Goal: Task Accomplishment & Management: Use online tool/utility

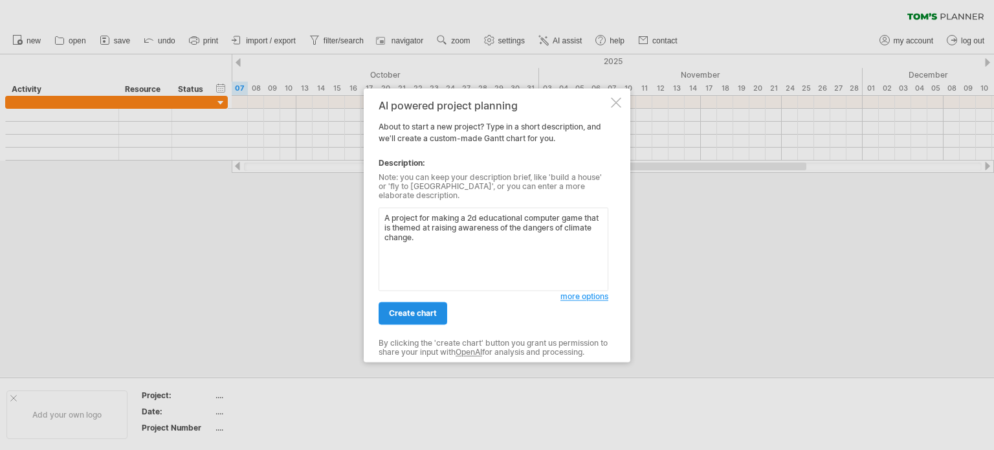
type textarea "A project for making a 2d educational computer game that is themed at raising a…"
click at [426, 312] on span "create chart" at bounding box center [413, 313] width 48 height 10
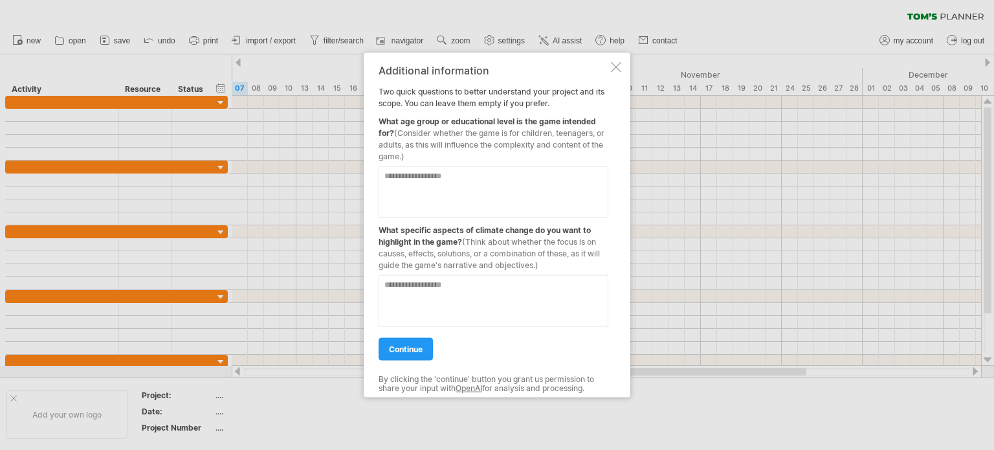
click at [457, 179] on textarea at bounding box center [494, 192] width 230 height 52
type textarea "**********"
click at [441, 294] on textarea at bounding box center [494, 300] width 230 height 52
type textarea "**********"
click at [414, 349] on span "continue" at bounding box center [406, 349] width 34 height 10
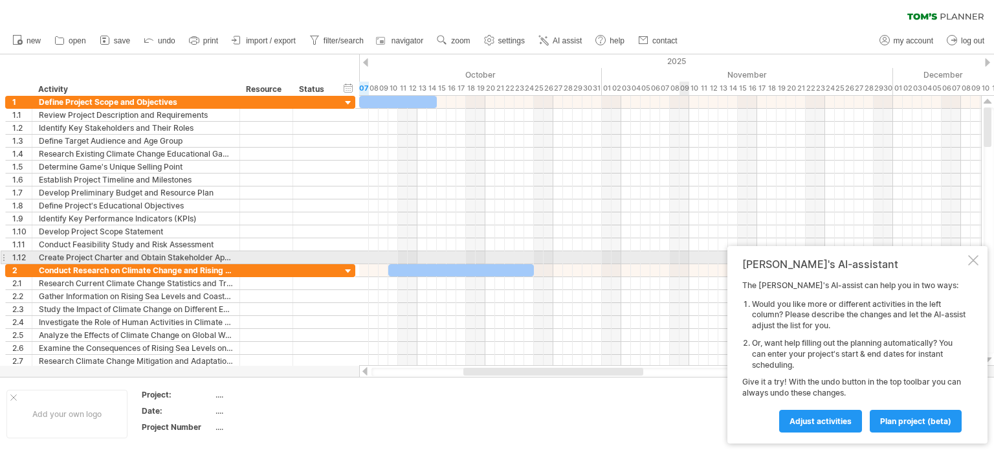
click at [973, 258] on div at bounding box center [973, 260] width 10 height 10
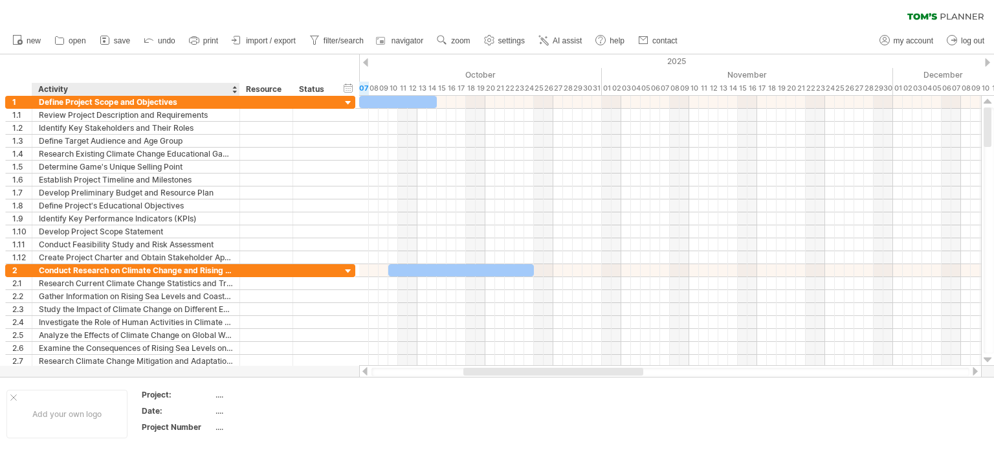
click at [238, 90] on div "******** Activity" at bounding box center [136, 89] width 208 height 13
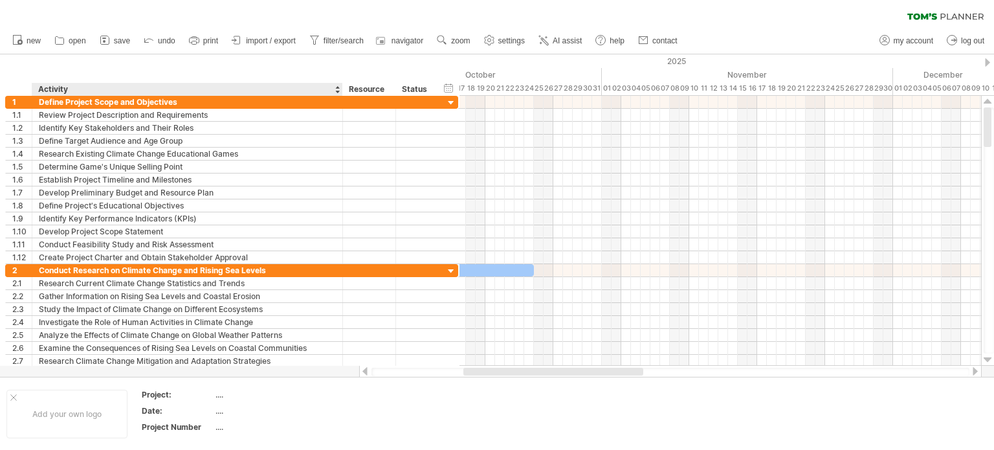
drag, startPoint x: 237, startPoint y: 90, endPoint x: 340, endPoint y: 88, distance: 102.9
click at [340, 88] on div at bounding box center [342, 89] width 5 height 13
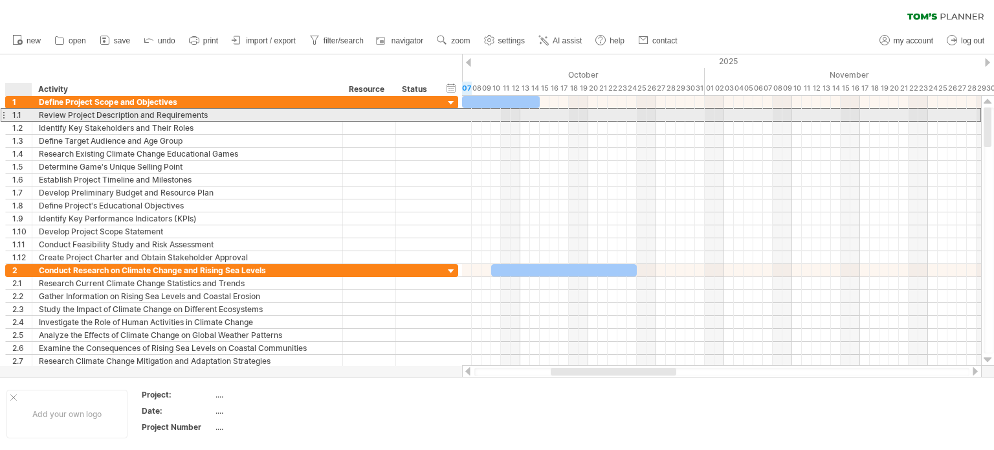
click at [17, 113] on div "1.1" at bounding box center [21, 115] width 19 height 12
drag, startPoint x: 467, startPoint y: 116, endPoint x: 478, endPoint y: 116, distance: 11.6
click at [478, 116] on div at bounding box center [721, 115] width 519 height 13
click at [474, 113] on div at bounding box center [721, 115] width 519 height 13
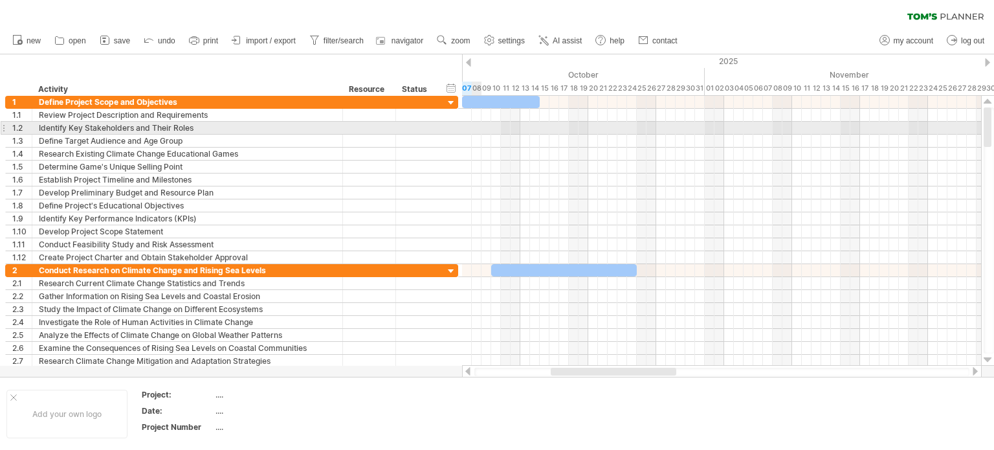
click at [476, 127] on div at bounding box center [721, 128] width 519 height 13
click at [476, 129] on div at bounding box center [721, 128] width 519 height 13
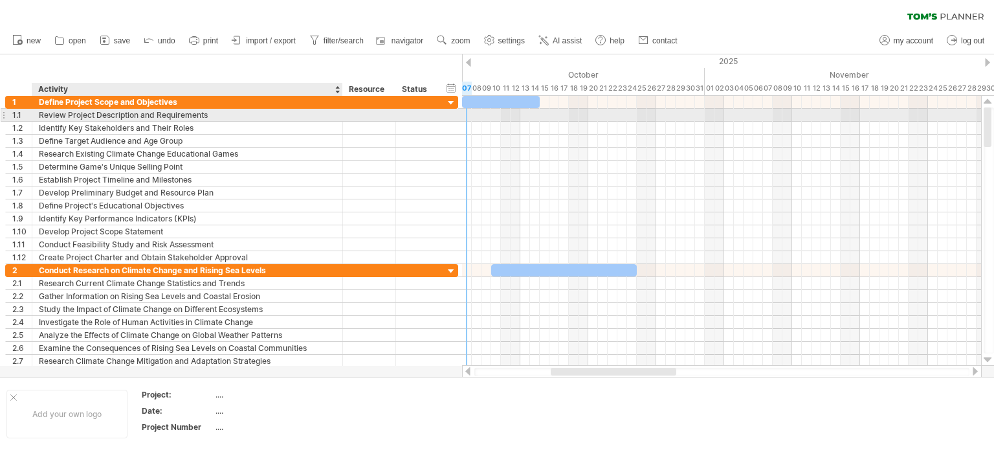
click at [352, 116] on div at bounding box center [368, 115] width 39 height 12
click at [430, 116] on div at bounding box center [416, 115] width 28 height 12
click at [363, 118] on div at bounding box center [368, 115] width 39 height 12
click at [0, 0] on input "text" at bounding box center [0, 0] width 0 height 0
click at [423, 122] on div at bounding box center [416, 128] width 28 height 12
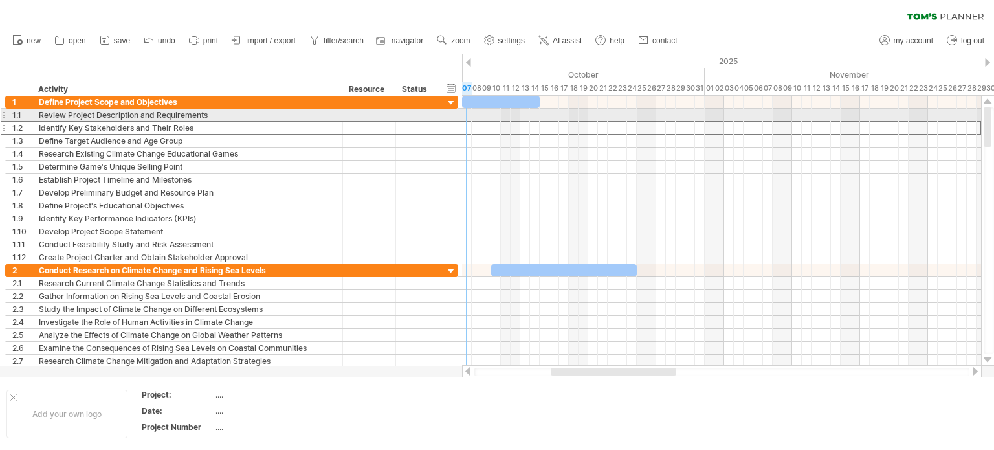
click at [466, 116] on div at bounding box center [721, 115] width 519 height 13
drag, startPoint x: 466, startPoint y: 116, endPoint x: 523, endPoint y: 120, distance: 57.8
click at [523, 120] on div at bounding box center [721, 115] width 519 height 13
drag, startPoint x: 463, startPoint y: 113, endPoint x: 516, endPoint y: 116, distance: 53.8
click at [516, 116] on div at bounding box center [721, 115] width 519 height 13
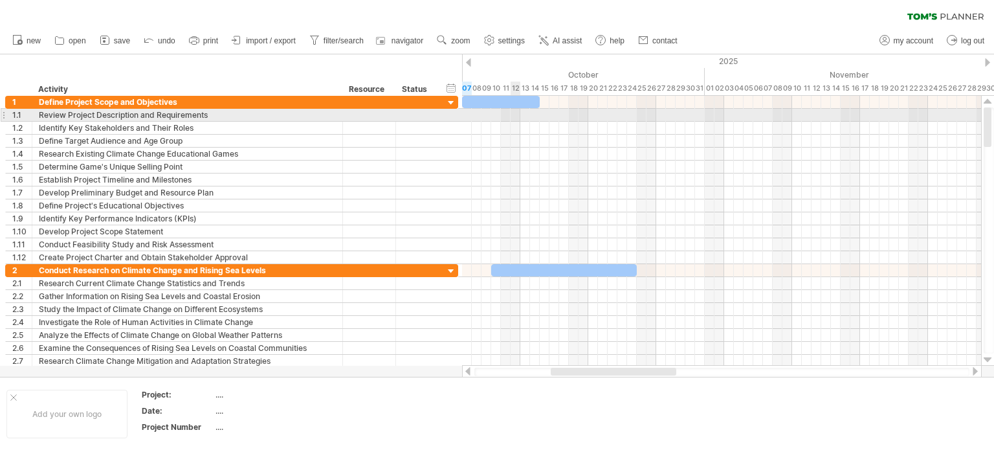
click at [516, 114] on div at bounding box center [721, 115] width 519 height 13
click at [463, 115] on div at bounding box center [721, 115] width 519 height 13
click at [476, 113] on div at bounding box center [721, 115] width 519 height 13
drag, startPoint x: 505, startPoint y: 99, endPoint x: 506, endPoint y: 113, distance: 14.3
click at [536, 114] on div at bounding box center [501, 115] width 78 height 12
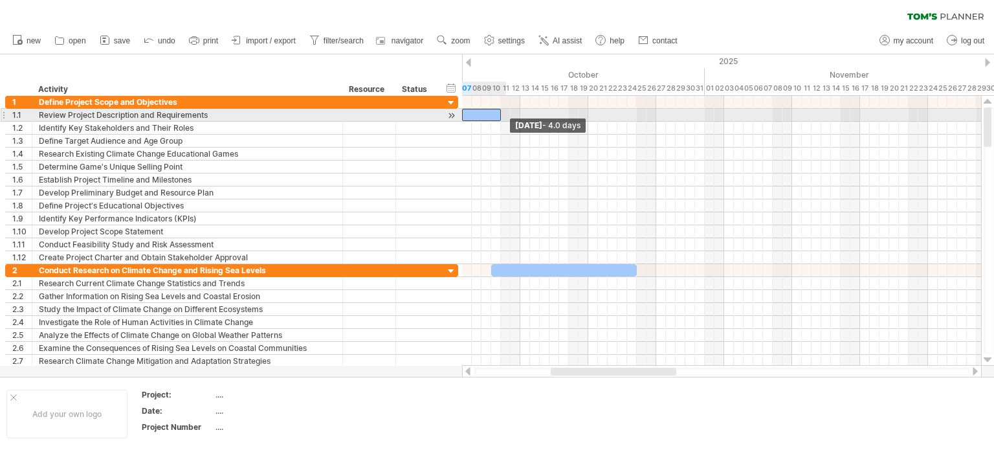
drag, startPoint x: 540, startPoint y: 116, endPoint x: 502, endPoint y: 118, distance: 37.6
click at [502, 118] on span at bounding box center [500, 115] width 5 height 12
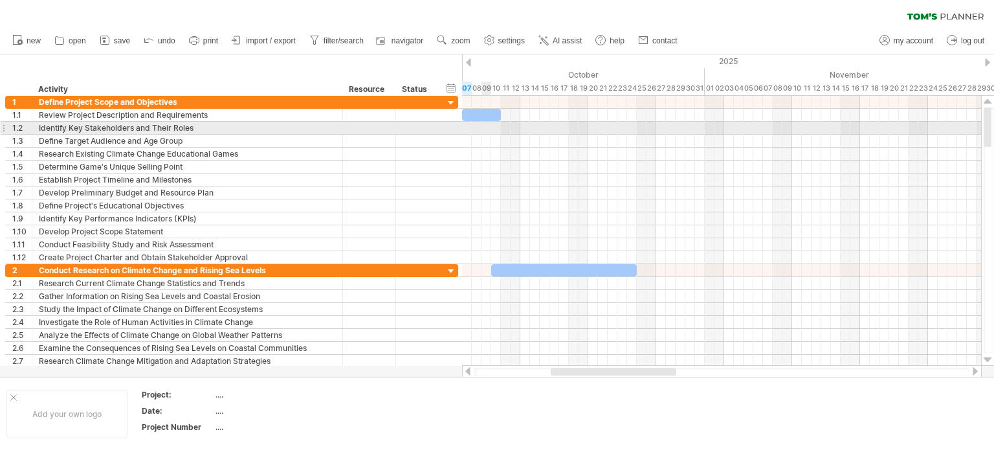
click at [489, 126] on div at bounding box center [721, 128] width 519 height 13
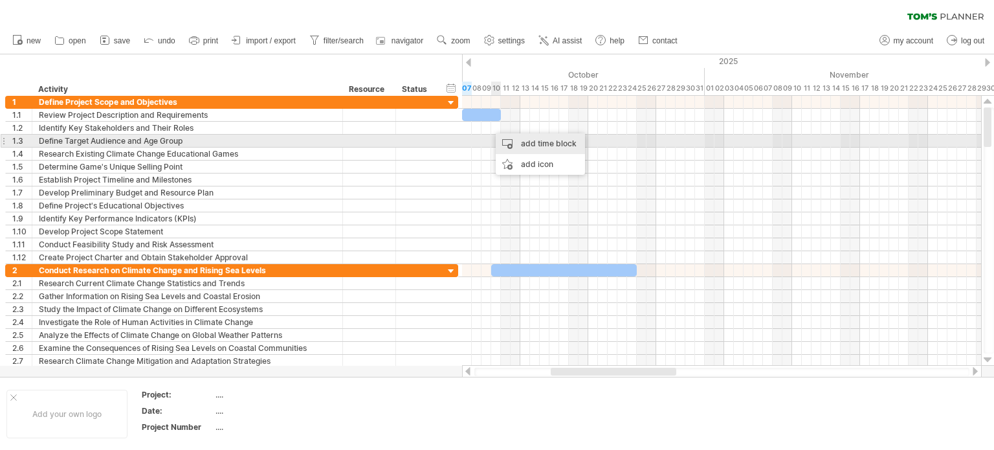
click at [507, 140] on div "add time block" at bounding box center [540, 143] width 89 height 21
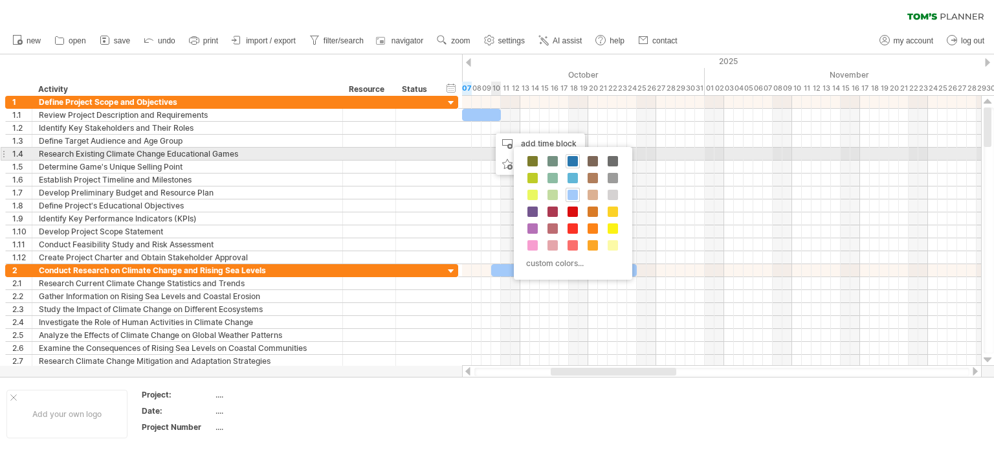
click at [571, 159] on span at bounding box center [572, 161] width 10 height 10
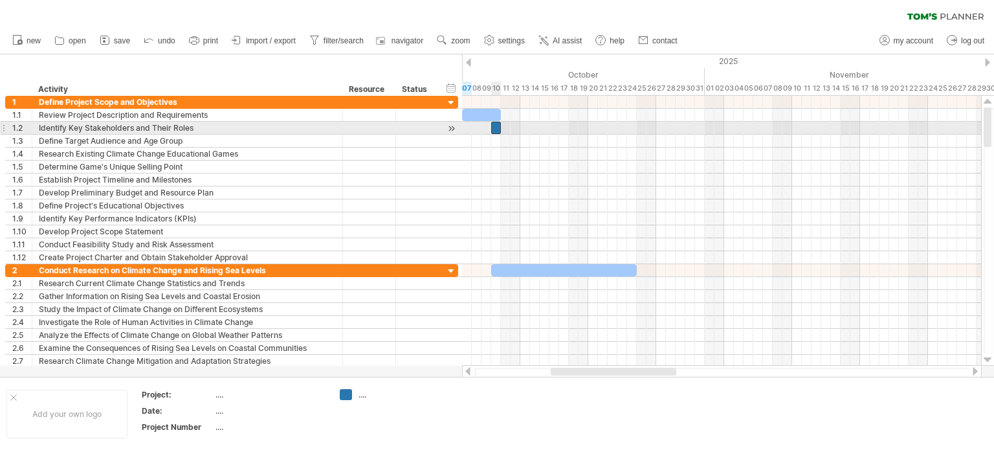
click at [496, 126] on div at bounding box center [496, 128] width 10 height 12
drag, startPoint x: 503, startPoint y: 129, endPoint x: 573, endPoint y: 127, distance: 69.9
click at [573, 127] on div "[DATE] - 8.0 days [DATE]" at bounding box center [721, 231] width 519 height 270
click at [536, 126] on div at bounding box center [530, 128] width 78 height 12
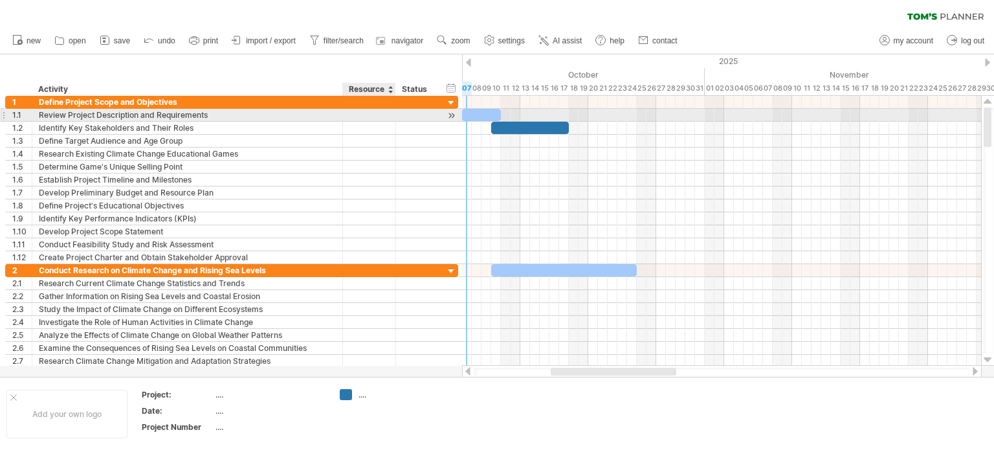
click at [362, 116] on div at bounding box center [368, 115] width 39 height 12
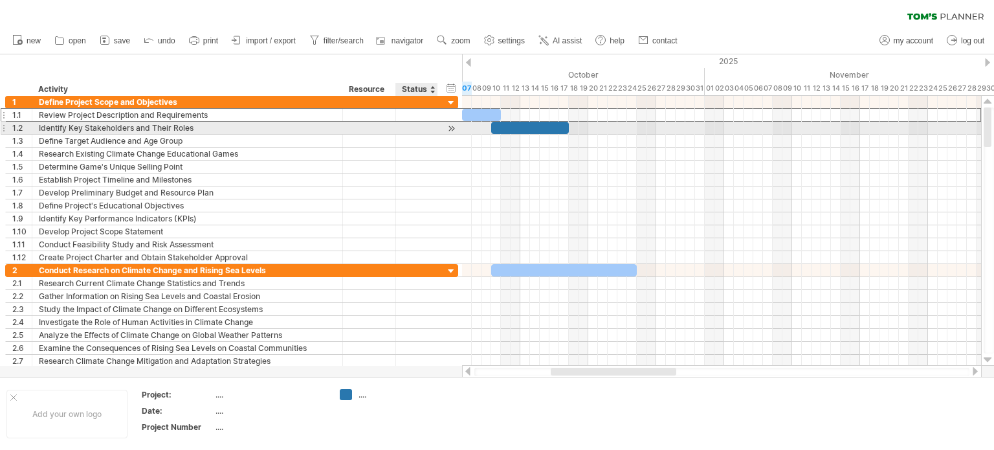
click at [424, 127] on div at bounding box center [416, 128] width 28 height 12
click at [449, 128] on div at bounding box center [451, 129] width 12 height 14
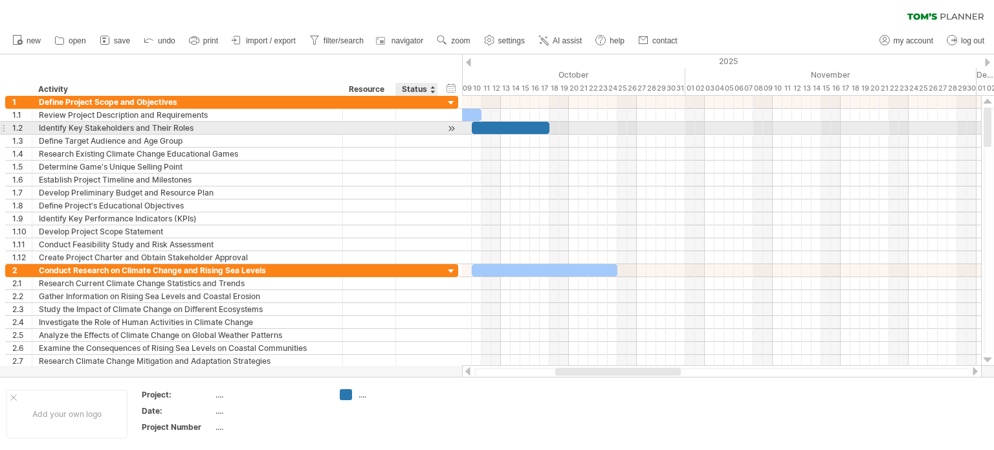
click at [449, 128] on div at bounding box center [451, 129] width 12 height 14
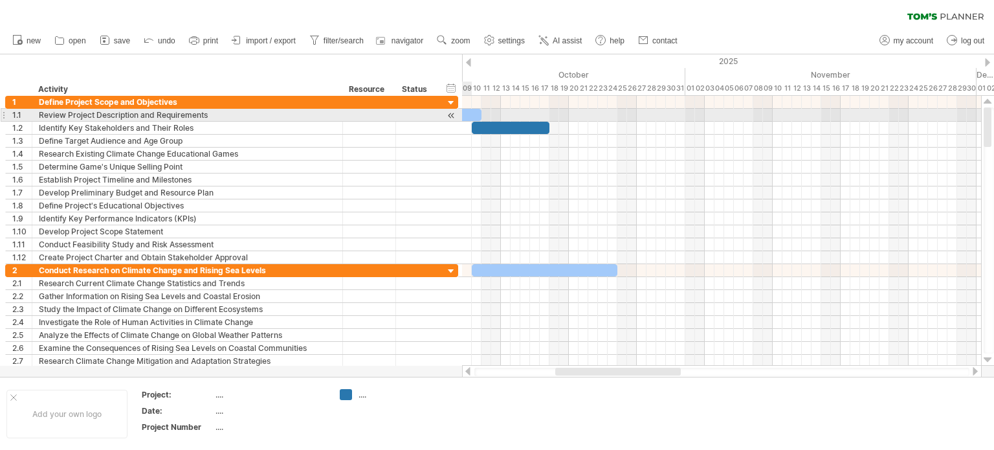
click at [469, 111] on div at bounding box center [462, 115] width 39 height 12
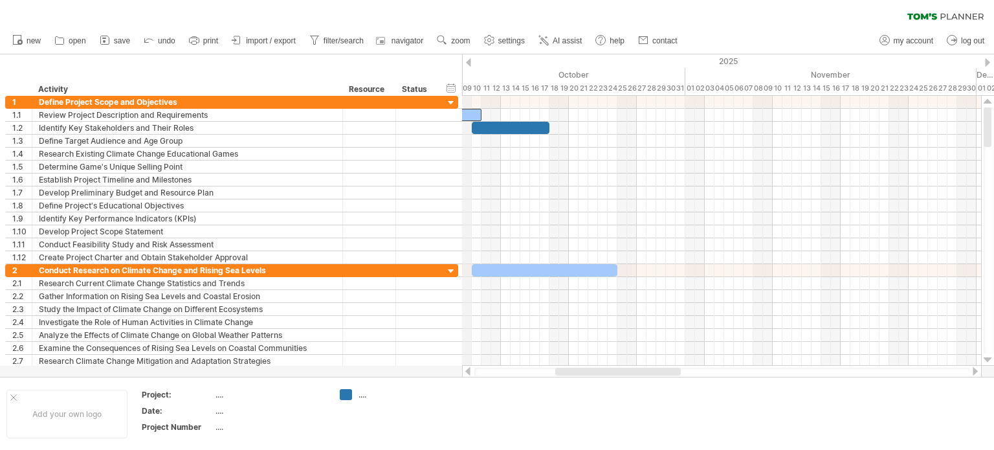
click at [469, 59] on div at bounding box center [468, 62] width 5 height 8
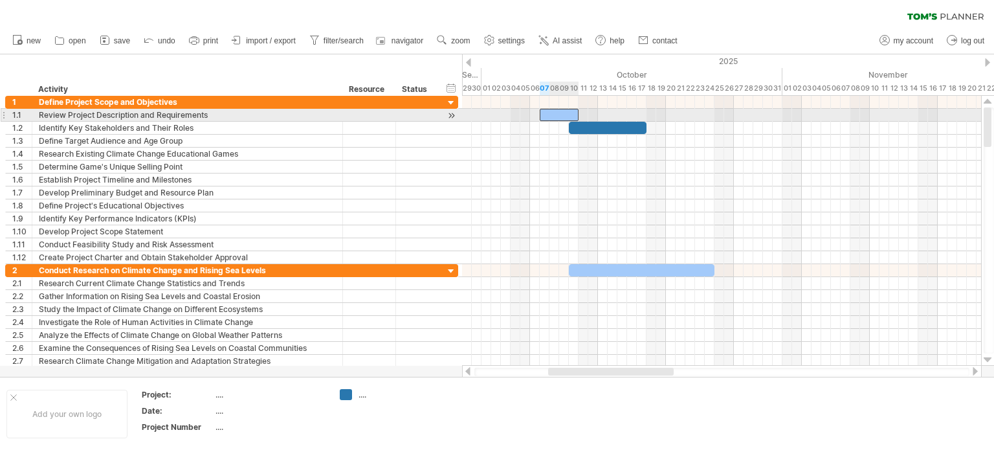
click at [552, 114] on div at bounding box center [559, 115] width 39 height 12
drag, startPoint x: 538, startPoint y: 114, endPoint x: 526, endPoint y: 115, distance: 12.4
click at [526, 115] on span at bounding box center [525, 115] width 5 height 12
drag, startPoint x: 578, startPoint y: 116, endPoint x: 597, endPoint y: 114, distance: 18.9
click at [597, 114] on span at bounding box center [597, 115] width 5 height 12
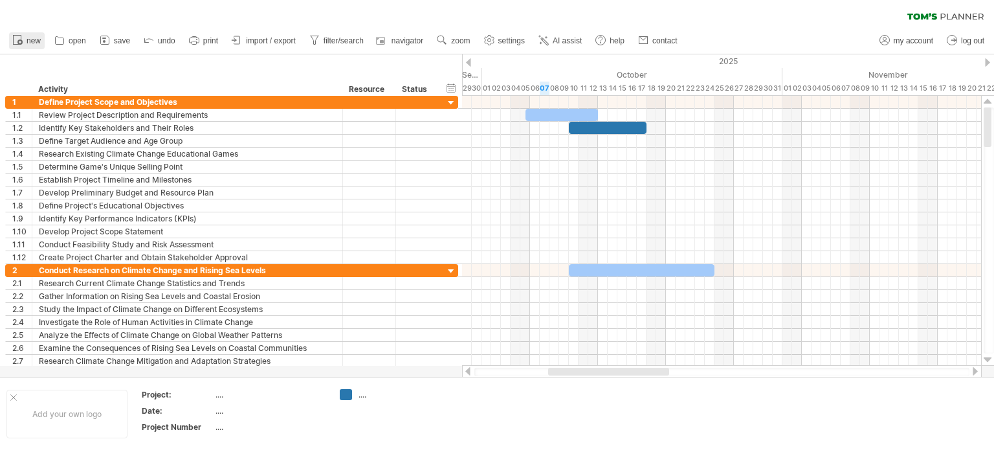
click at [20, 38] on icon at bounding box center [17, 39] width 13 height 13
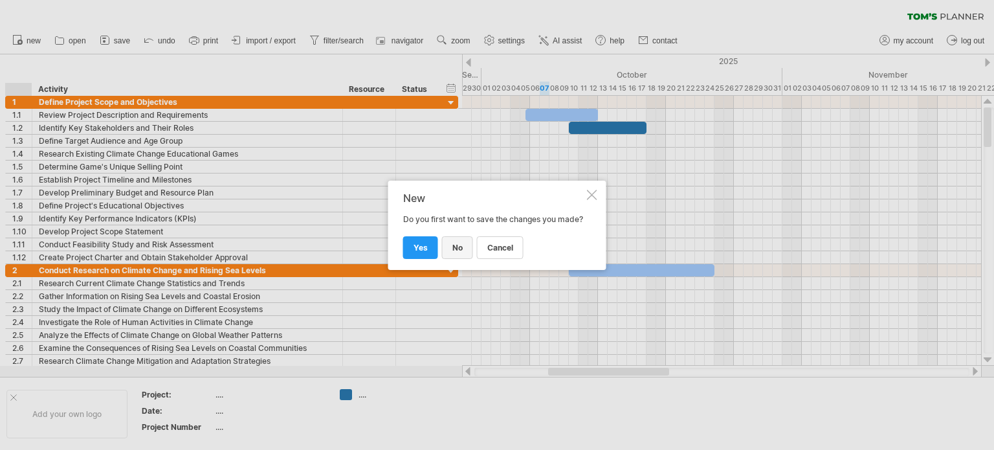
click at [457, 252] on span "no" at bounding box center [457, 248] width 10 height 10
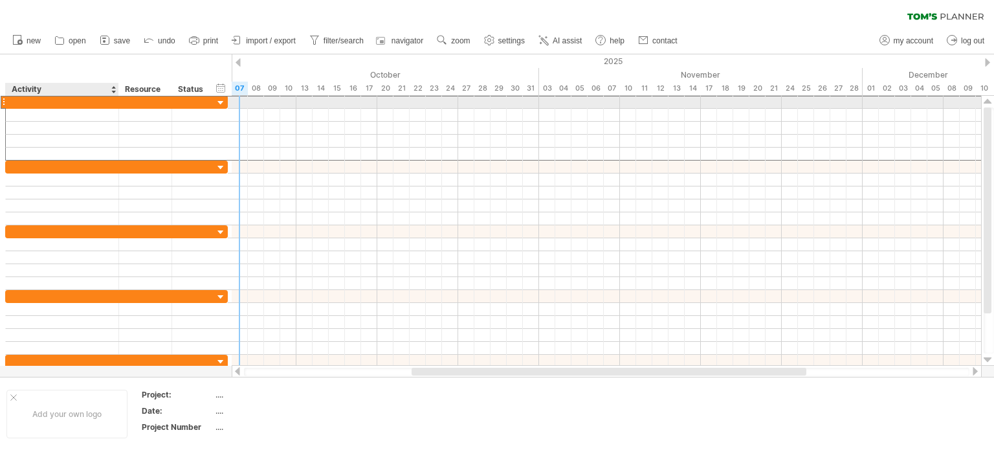
click at [43, 103] on div at bounding box center [62, 102] width 100 height 12
type input "**********"
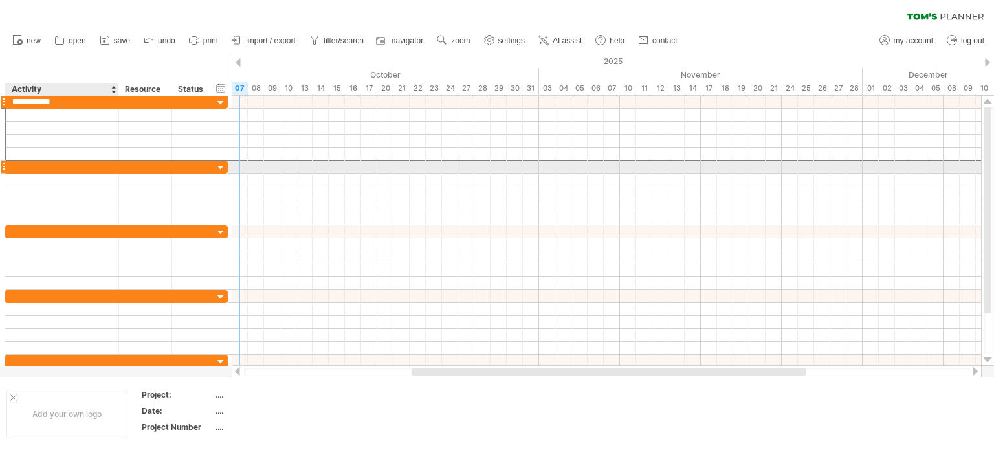
click at [78, 164] on div at bounding box center [62, 166] width 100 height 12
type input "**********"
drag, startPoint x: 78, startPoint y: 164, endPoint x: 6, endPoint y: 163, distance: 71.2
click at [6, 163] on div "**********" at bounding box center [62, 166] width 113 height 12
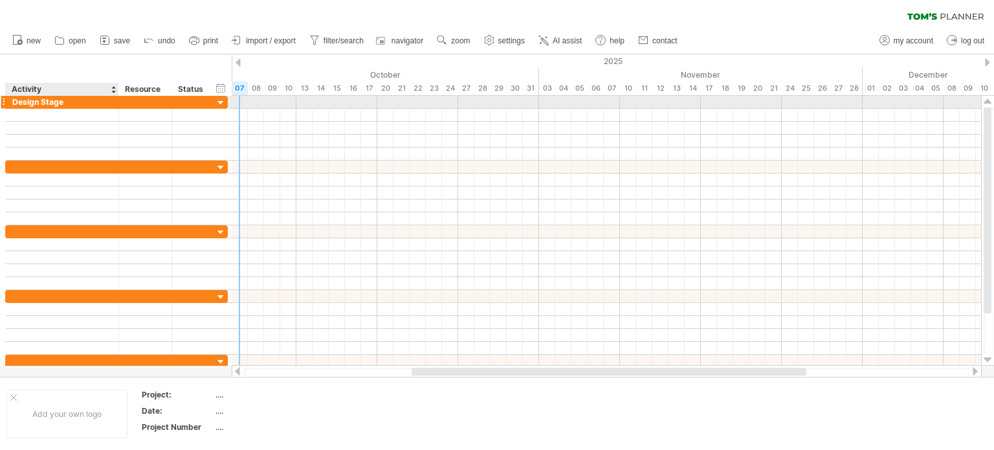
click at [72, 100] on div "Design Stage" at bounding box center [62, 102] width 100 height 12
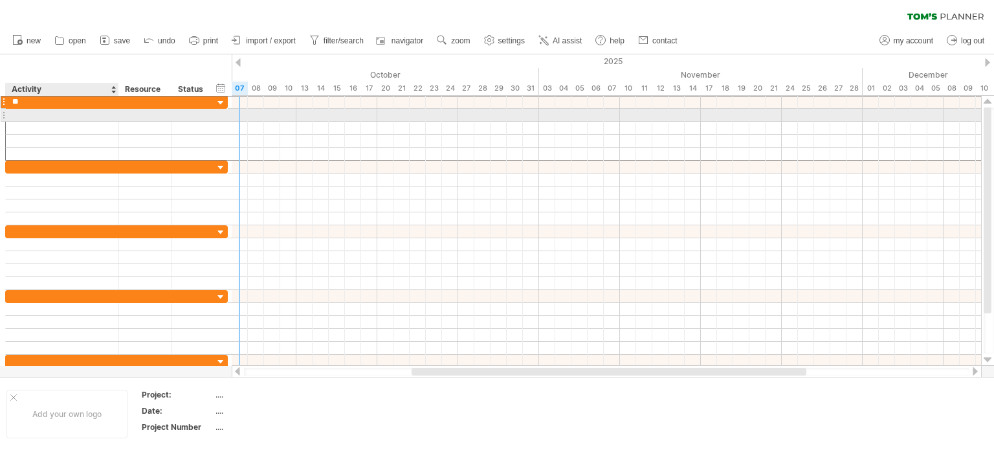
type input "*"
